Goal: Task Accomplishment & Management: Manage account settings

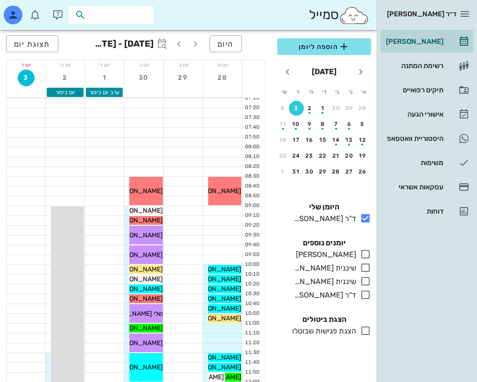
click at [127, 12] on input "text" at bounding box center [118, 15] width 60 height 12
type input "a"
type input "[PERSON_NAME]"
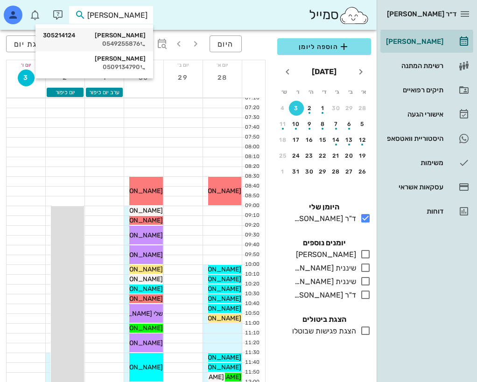
click at [126, 34] on div "[PERSON_NAME] 305214124" at bounding box center [94, 35] width 103 height 7
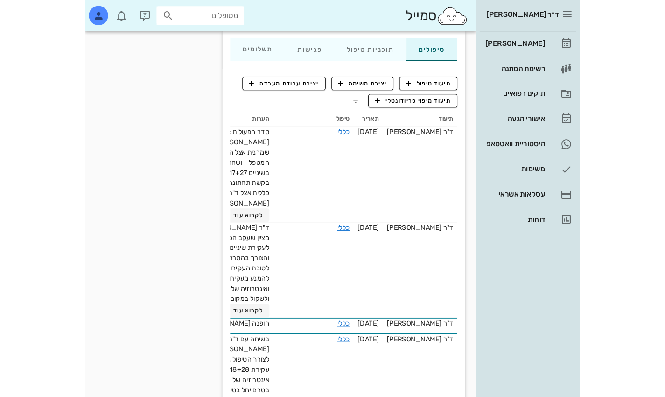
scroll to position [120, 0]
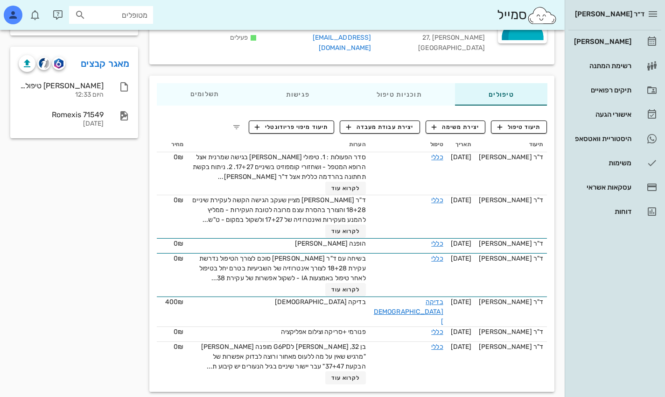
click at [141, 15] on input "מטופלים" at bounding box center [118, 15] width 60 height 12
type input "[PERSON_NAME]"
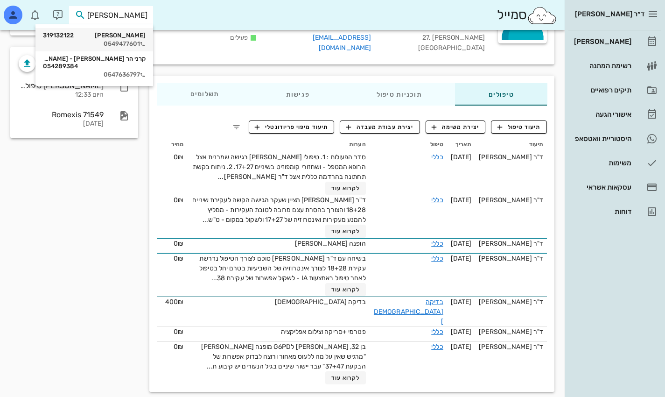
click at [140, 36] on div "[PERSON_NAME] 319132122" at bounding box center [94, 35] width 103 height 7
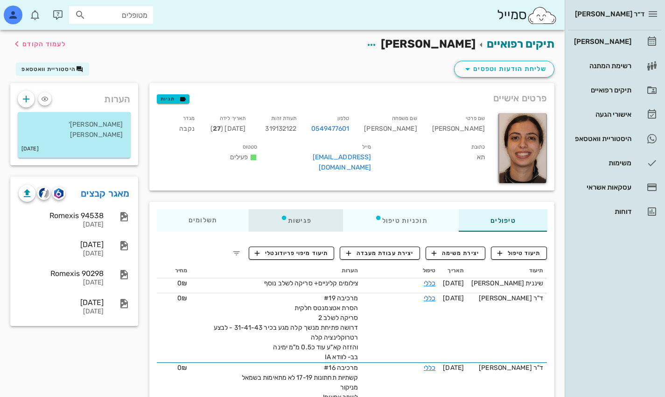
click at [300, 222] on div "פגישות" at bounding box center [296, 220] width 94 height 22
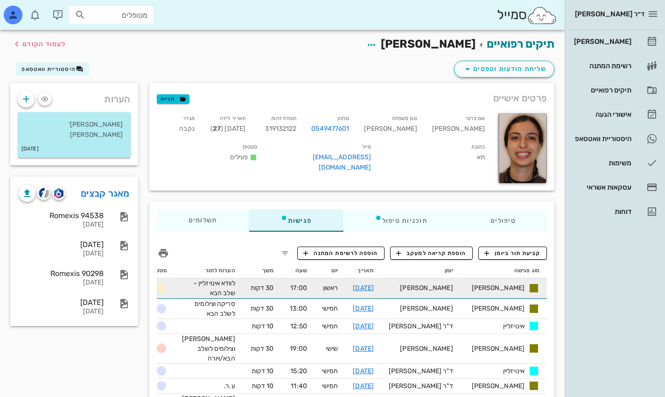
click at [307, 289] on span "17:00" at bounding box center [298, 288] width 17 height 8
click at [168, 287] on span "תור נקבע" at bounding box center [149, 287] width 37 height 8
click at [374, 288] on link "[DATE]" at bounding box center [363, 288] width 21 height 8
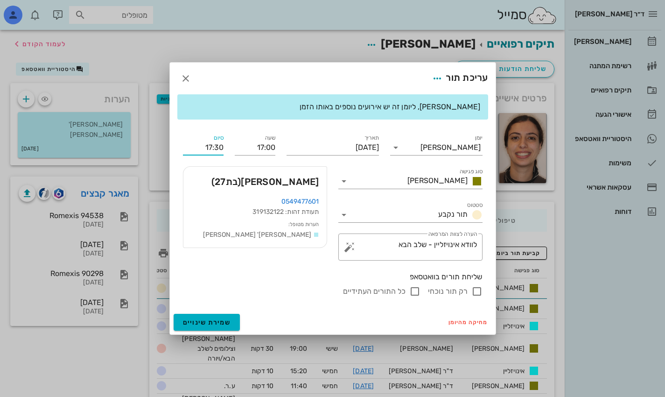
click at [213, 147] on input "17:30" at bounding box center [203, 147] width 41 height 15
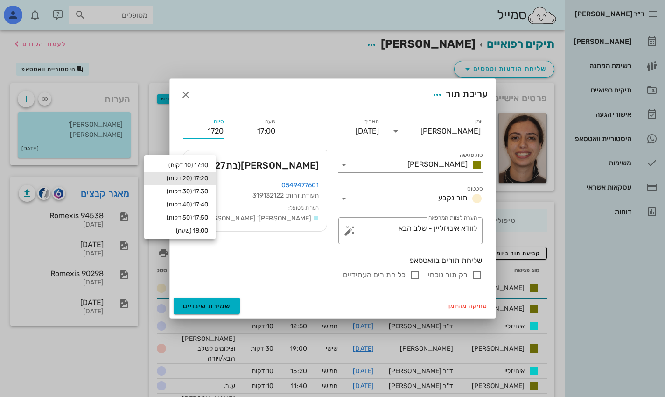
type input "17:20"
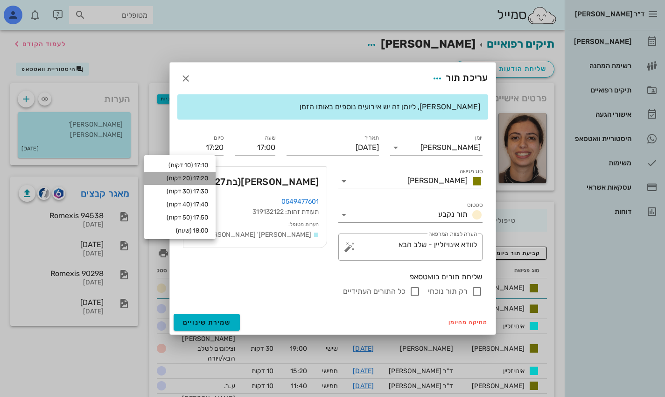
click at [200, 179] on div "17:20 (20 דקות)" at bounding box center [180, 178] width 57 height 7
type input "17:20"
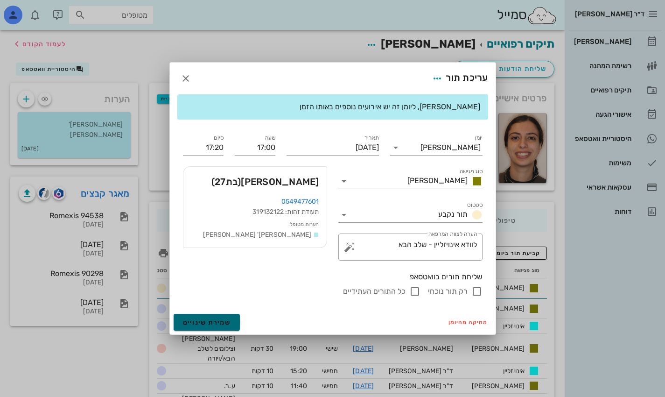
click at [225, 322] on span "שמירת שינויים" at bounding box center [207, 322] width 48 height 8
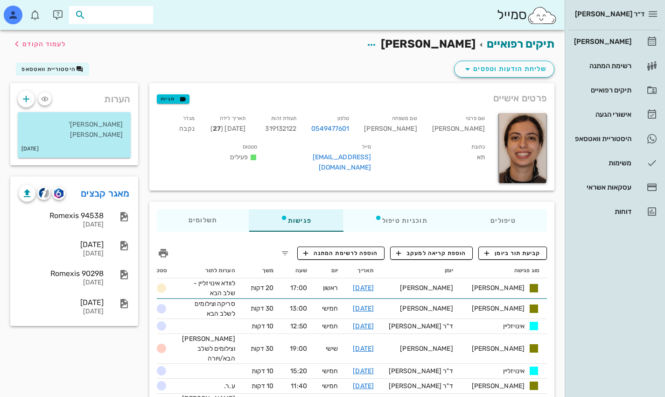
click at [129, 14] on input "text" at bounding box center [118, 15] width 60 height 12
type input "[PERSON_NAME]"
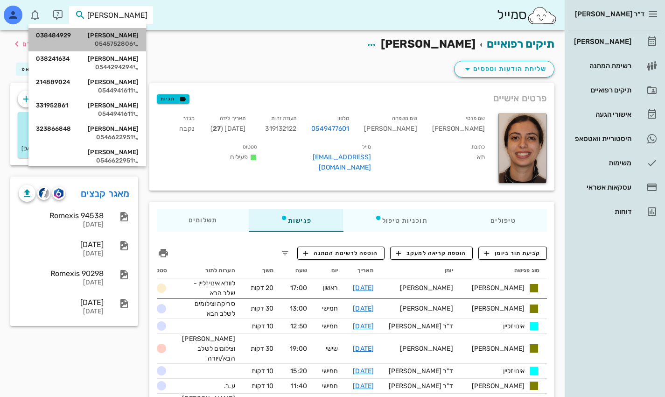
click at [136, 32] on div "[PERSON_NAME] 038484929" at bounding box center [87, 35] width 103 height 7
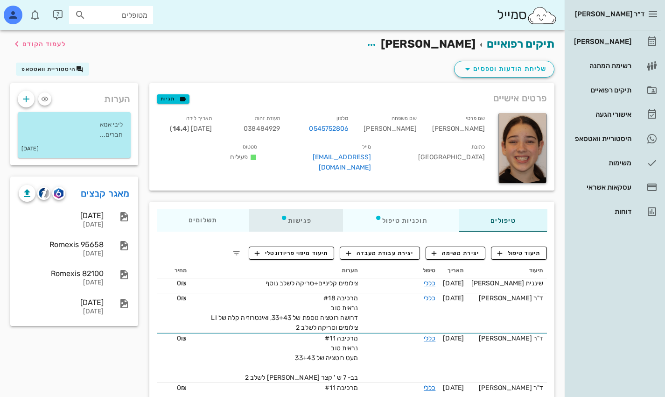
click at [304, 221] on div "פגישות" at bounding box center [296, 220] width 94 height 22
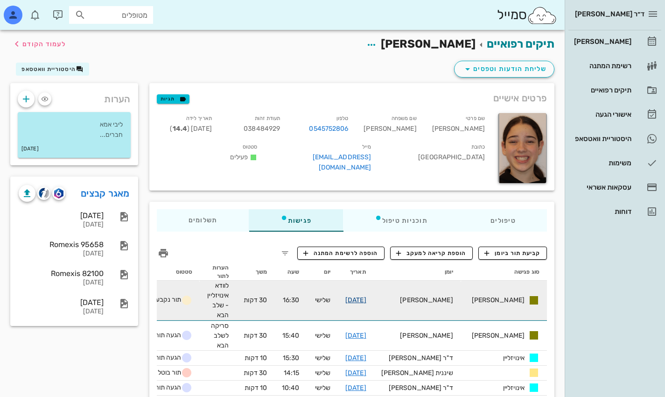
click at [367, 296] on link "[DATE]" at bounding box center [356, 300] width 21 height 8
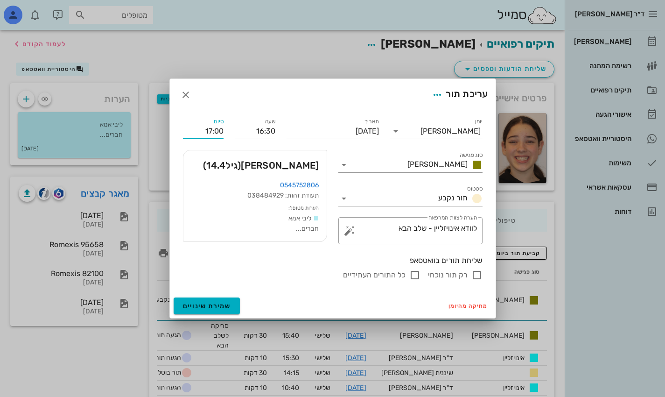
click at [212, 130] on input "17:00" at bounding box center [203, 131] width 41 height 15
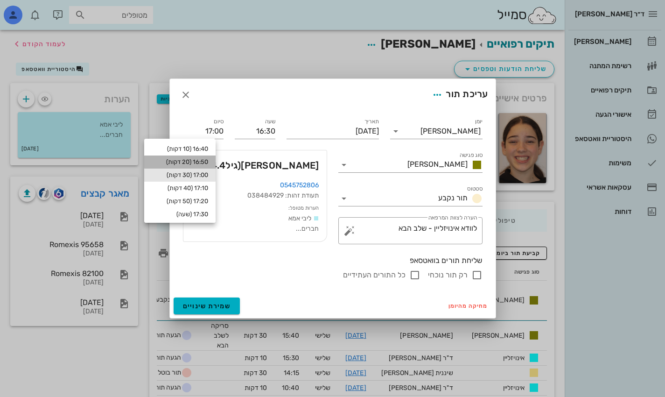
click at [207, 159] on div "16:50 (20 דקות)" at bounding box center [180, 161] width 57 height 7
type input "16:50"
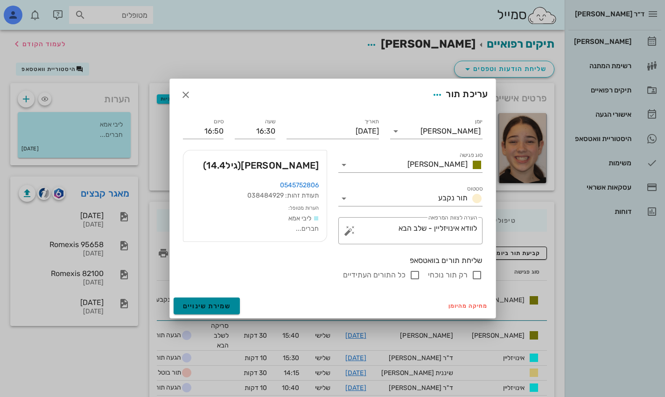
click at [215, 302] on button "שמירת שינויים" at bounding box center [207, 305] width 67 height 17
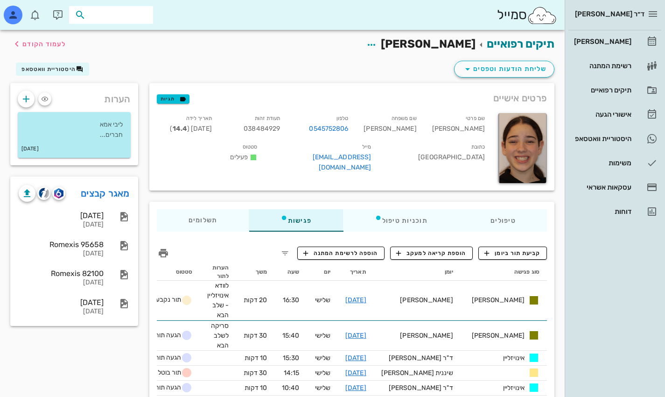
click at [137, 15] on input "text" at bounding box center [118, 15] width 60 height 12
type input "[PERSON_NAME]"
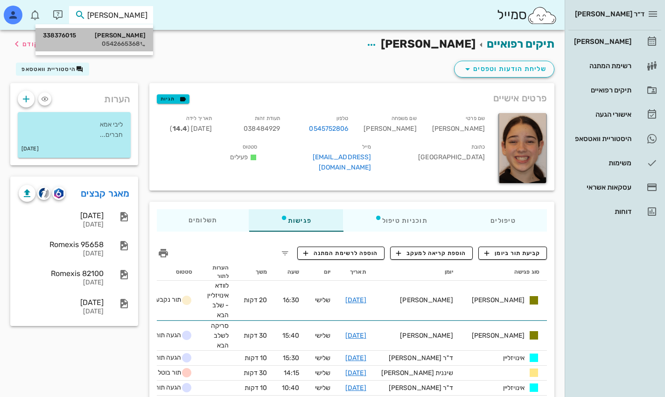
click at [134, 37] on div "[PERSON_NAME] 338376015" at bounding box center [94, 35] width 103 height 7
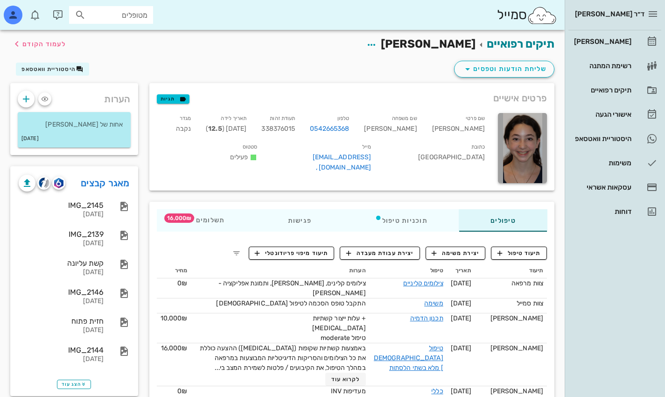
click at [133, 18] on input "מטופלים" at bounding box center [118, 15] width 60 height 12
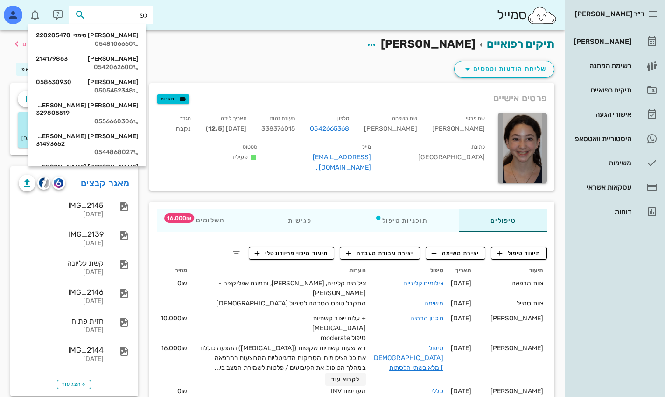
type input "[PERSON_NAME]"
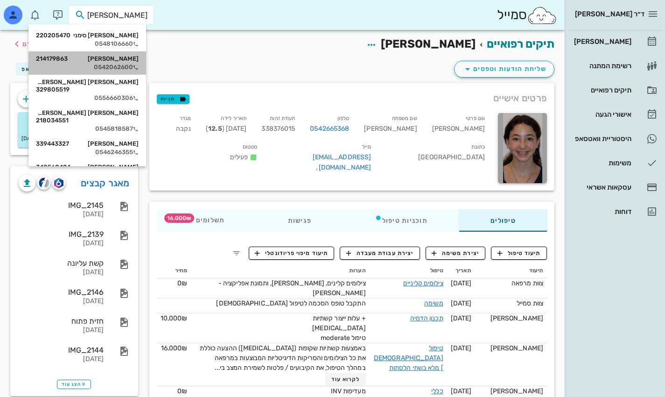
click at [135, 60] on div "[PERSON_NAME] 214179863" at bounding box center [87, 58] width 103 height 7
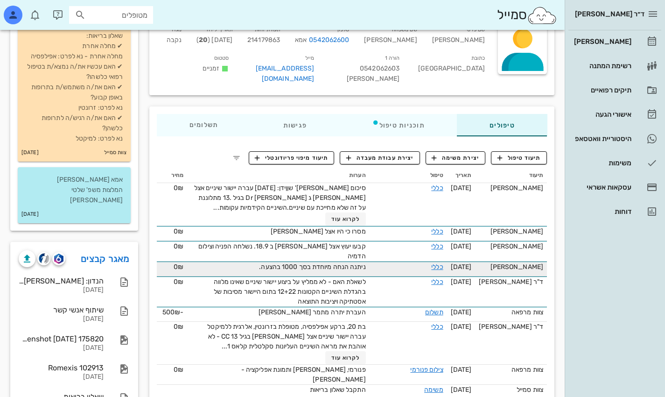
scroll to position [93, 0]
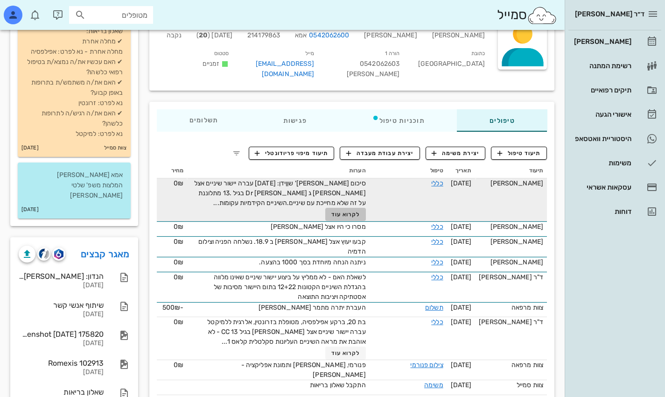
click at [361, 211] on span "לקרוא עוד" at bounding box center [346, 214] width 29 height 7
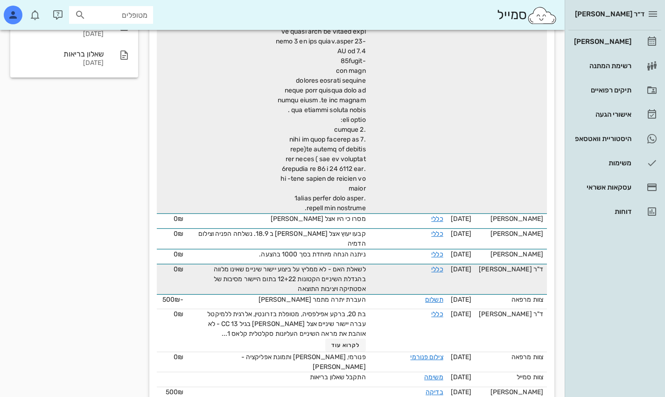
scroll to position [433, 0]
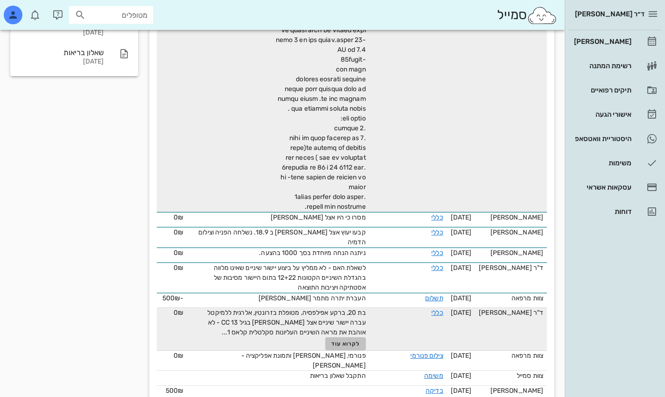
click at [357, 340] on span "לקרוא עוד" at bounding box center [346, 343] width 29 height 7
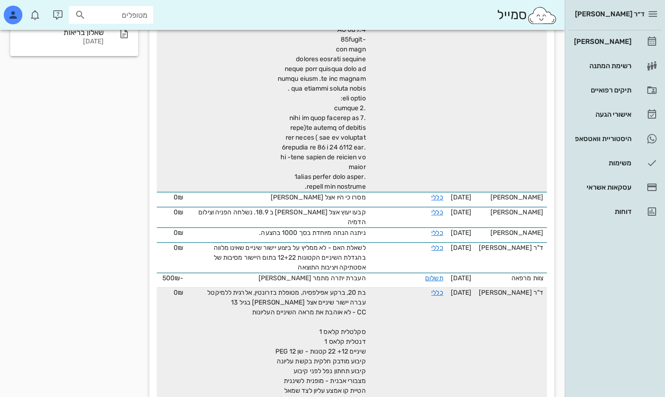
scroll to position [567, 0]
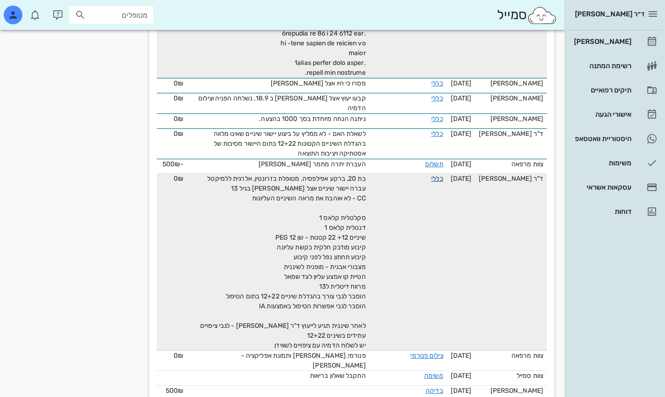
click at [432, 175] on link "כללי" at bounding box center [438, 179] width 12 height 8
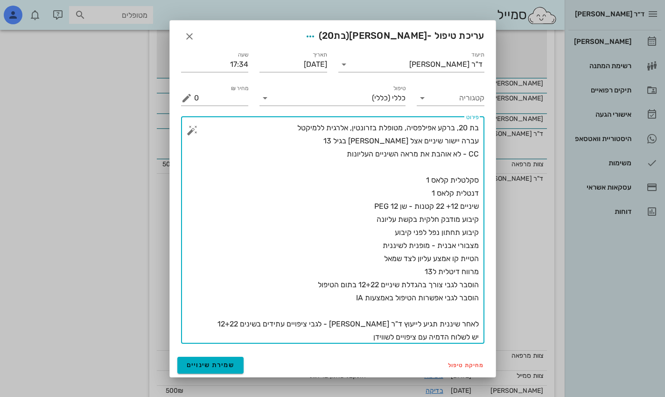
drag, startPoint x: 395, startPoint y: 232, endPoint x: 426, endPoint y: 233, distance: 30.9
click at [426, 233] on textarea "בת 20, ברקע אפילפסיה, מטופלת בזרונטין, אלרגית ללמיקטל עברה יישור שיניים אצל [PE…" at bounding box center [336, 232] width 285 height 222
click at [477, 231] on textarea "בת 20, ברקע אפילפסיה, מטופלת בזרונטין, אלרגית ללמיקטל עברה יישור שיניים אצל [PE…" at bounding box center [336, 232] width 285 height 222
click at [428, 230] on textarea "בת 20, ברקע אפילפסיה, מטופלת בזרונטין, אלרגית ללמיקטל עברה יישור שיניים אצל [PE…" at bounding box center [336, 232] width 285 height 222
click at [278, 294] on textarea "בת 20, ברקע אפילפסיה, מטופלת בזרונטין, אלרגית ללמיקטל עברה יישור שיניים אצל [PE…" at bounding box center [336, 232] width 285 height 222
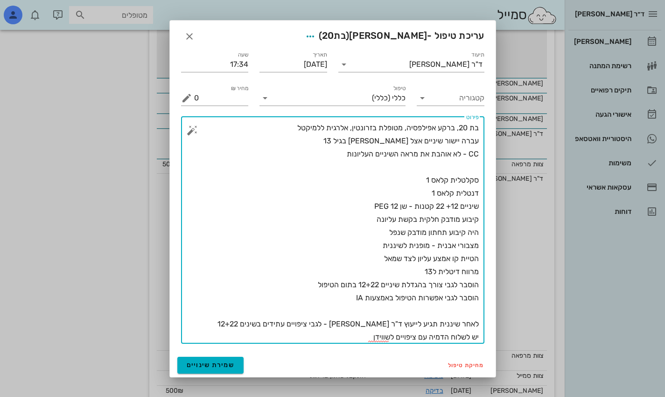
click at [455, 270] on textarea "בת 20, ברקע אפילפסיה, מטופלת בזרונטין, אלרגית ללמיקטל עברה יישור שיניים אצל [PE…" at bounding box center [336, 232] width 285 height 222
click at [453, 270] on textarea "בת 20, ברקע אפילפסיה, מטופלת בזרונטין, אלרגית ללמיקטל עברה יישור שיניים אצל [PE…" at bounding box center [336, 232] width 285 height 222
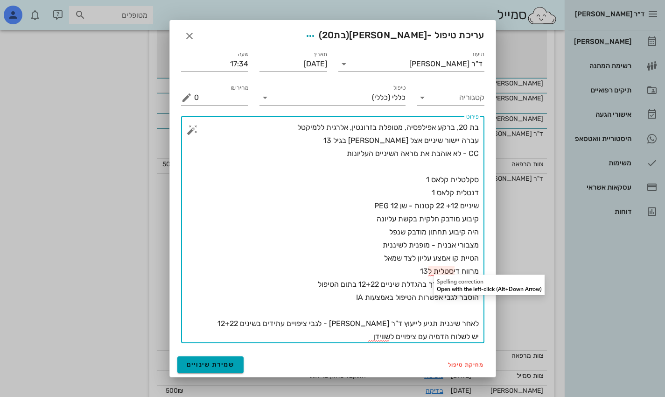
type textarea "בת 20, ברקע אפילפסיה, מטופלת בזרונטין, אלרגית ללמיקטל עברה יישור שיניים אצל [PE…"
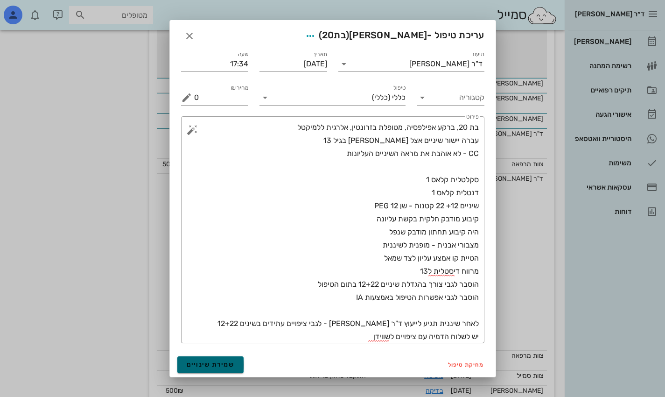
click at [225, 363] on span "שמירת שינויים" at bounding box center [211, 365] width 48 height 8
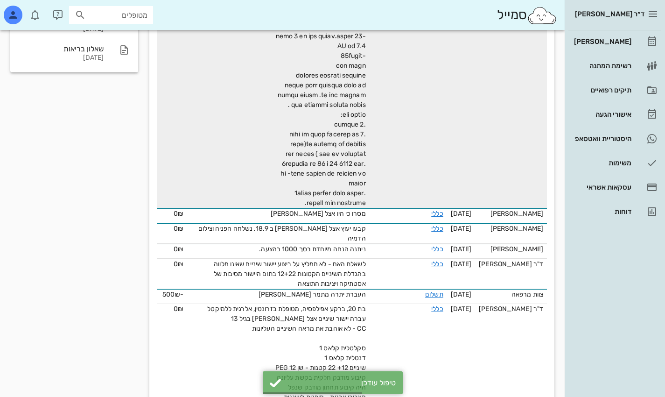
scroll to position [147, 0]
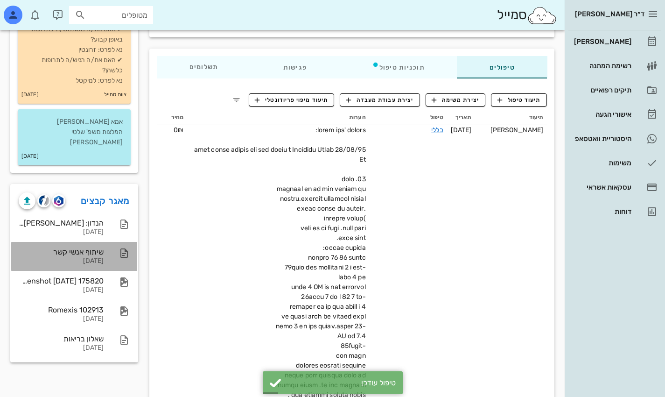
click at [85, 248] on div "שיתוף אנשי קשר" at bounding box center [61, 252] width 85 height 9
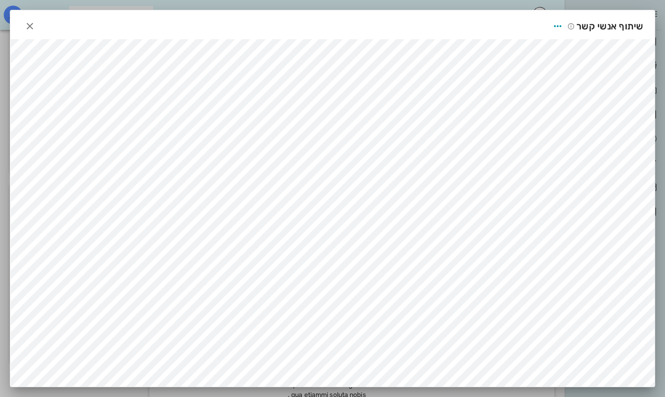
scroll to position [0, 0]
click at [35, 23] on icon "button" at bounding box center [29, 26] width 11 height 11
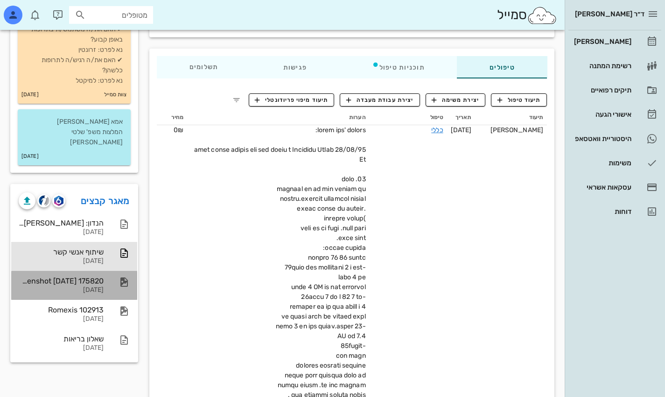
click at [75, 276] on div "Screenshot [DATE] 175820" at bounding box center [61, 280] width 85 height 9
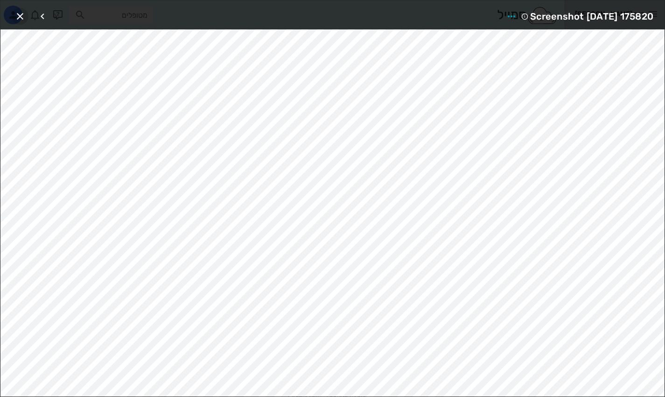
drag, startPoint x: 20, startPoint y: 16, endPoint x: 25, endPoint y: 25, distance: 10.1
click at [21, 16] on icon "button" at bounding box center [19, 16] width 11 height 11
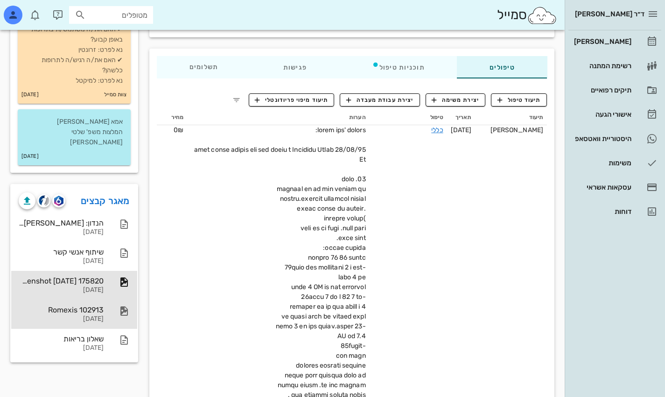
click at [94, 304] on div "Romexis 102913 [DATE]" at bounding box center [61, 314] width 85 height 29
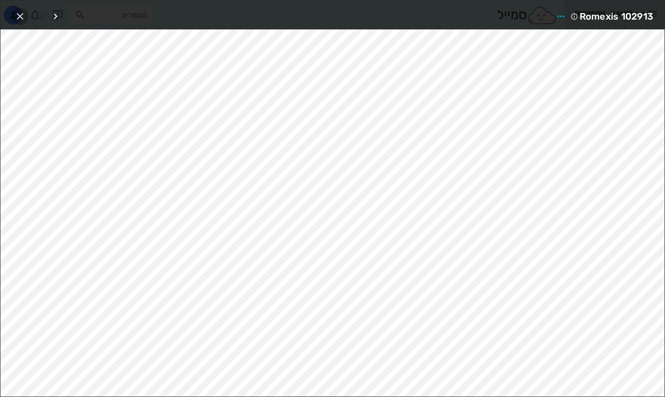
click at [21, 16] on icon "button" at bounding box center [19, 16] width 11 height 11
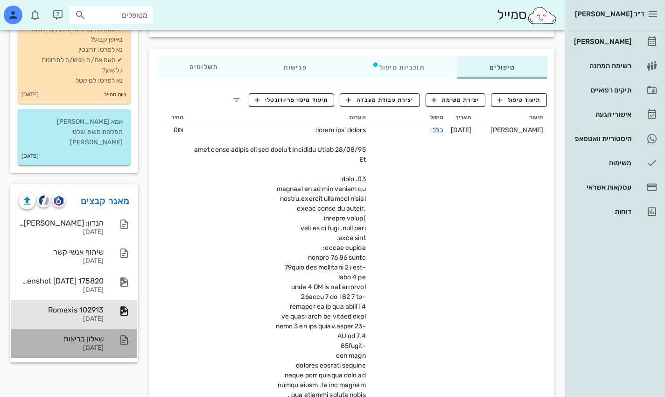
click at [84, 344] on div "[DATE]" at bounding box center [61, 348] width 85 height 8
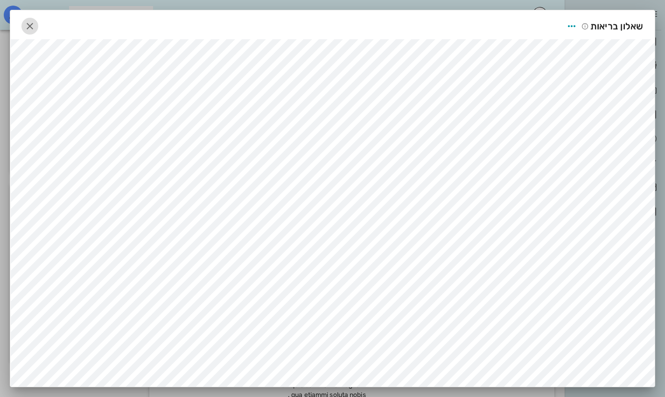
click at [29, 23] on icon "button" at bounding box center [29, 26] width 11 height 11
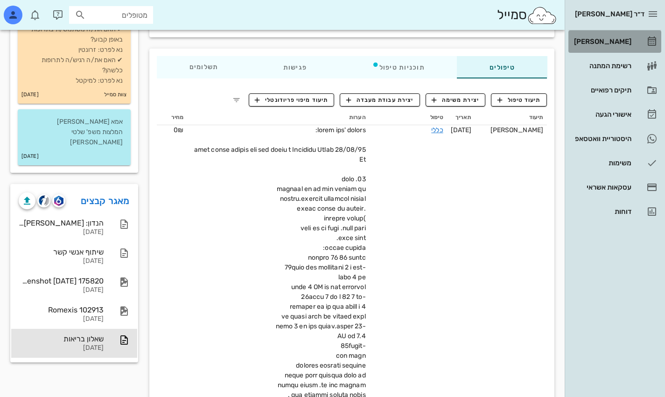
click at [477, 39] on div "[PERSON_NAME]" at bounding box center [602, 41] width 59 height 7
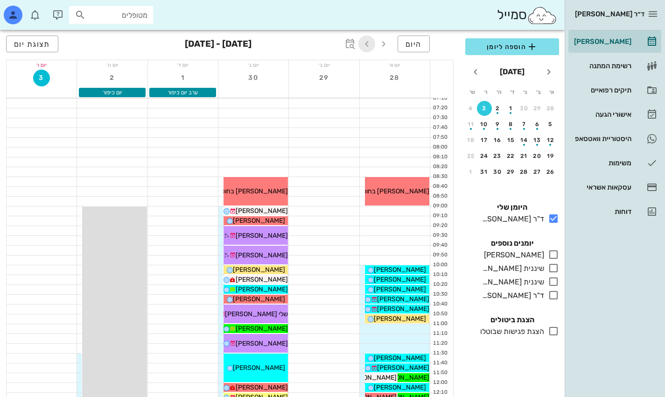
click at [368, 42] on icon "button" at bounding box center [366, 43] width 11 height 11
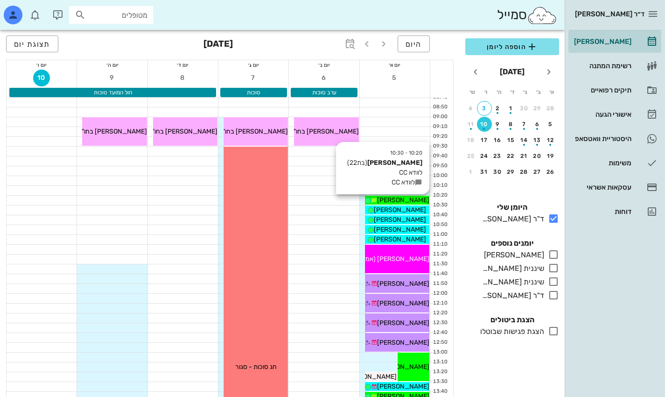
scroll to position [93, 0]
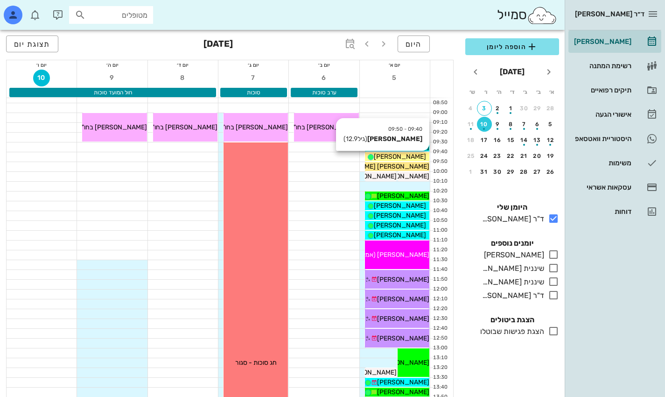
click at [415, 156] on span "[PERSON_NAME]" at bounding box center [400, 157] width 52 height 8
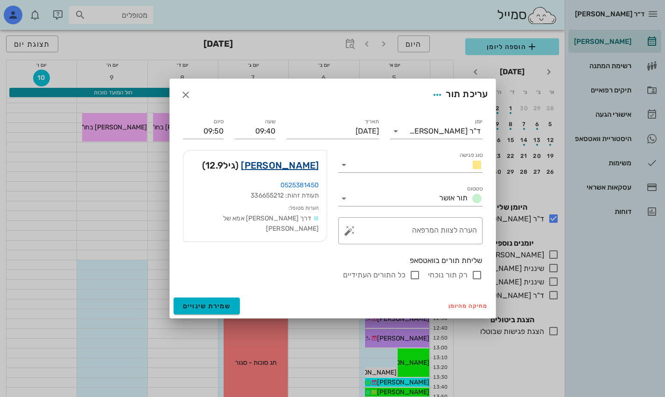
click at [309, 165] on link "[PERSON_NAME]" at bounding box center [280, 165] width 78 height 15
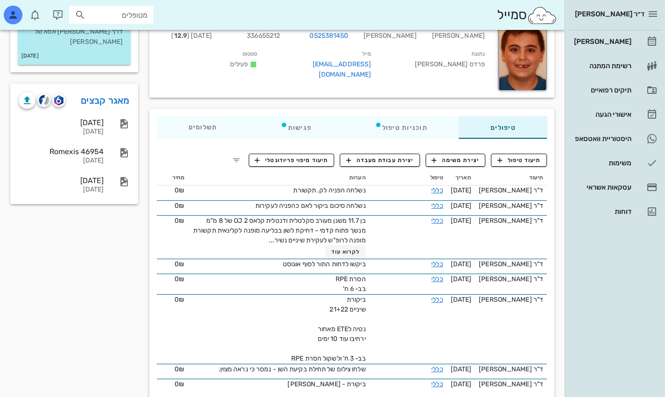
scroll to position [93, 0]
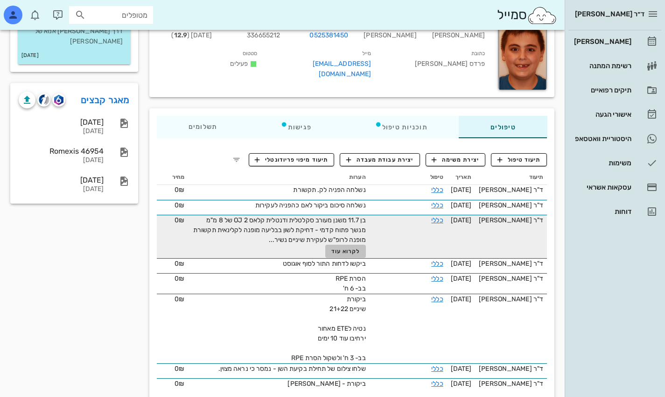
click at [351, 251] on span "לקרוא עוד" at bounding box center [346, 251] width 29 height 7
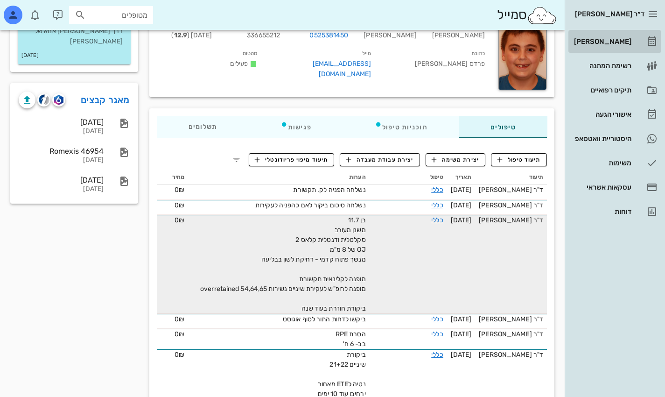
click at [477, 36] on div "[PERSON_NAME]" at bounding box center [602, 41] width 59 height 15
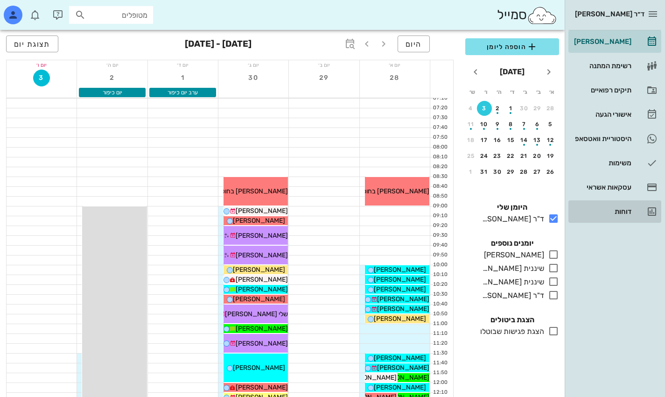
click at [477, 213] on div "דוחות" at bounding box center [602, 211] width 59 height 7
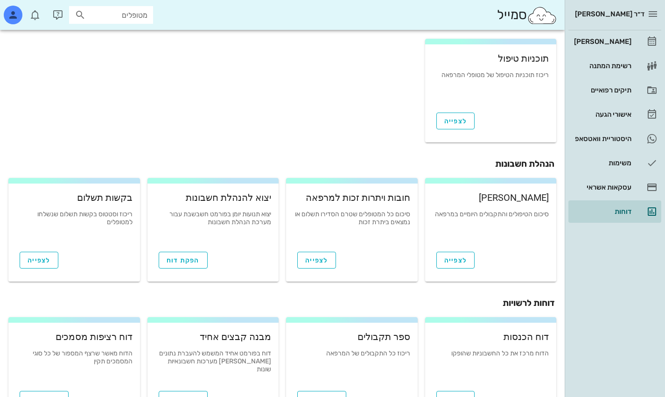
scroll to position [293, 0]
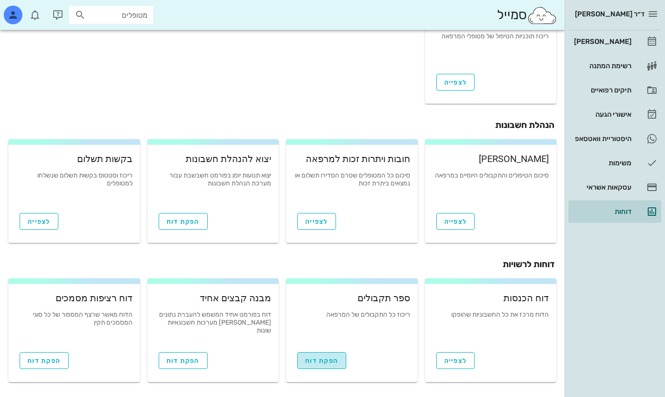
click at [328, 360] on span "הפקת דוח" at bounding box center [321, 361] width 33 height 8
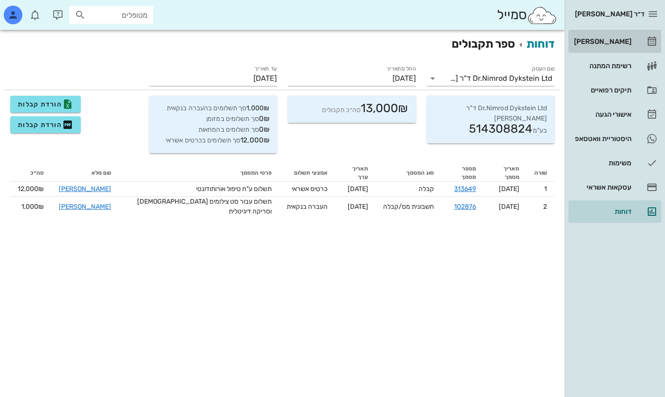
click at [477, 41] on icon at bounding box center [652, 41] width 11 height 11
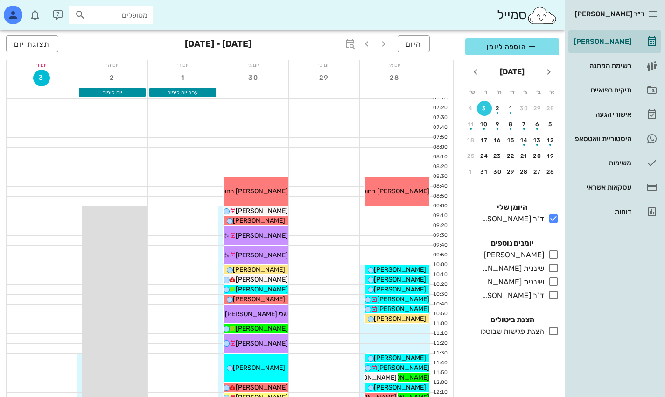
click at [124, 20] on input "מטופלים" at bounding box center [118, 15] width 60 height 12
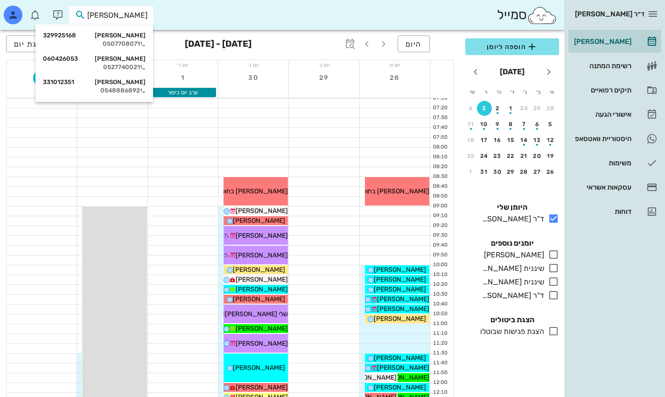
type input "[PERSON_NAME]"
click at [121, 31] on div "[PERSON_NAME] 329925168 0507708071" at bounding box center [94, 39] width 103 height 23
